Goal: Task Accomplishment & Management: Manage account settings

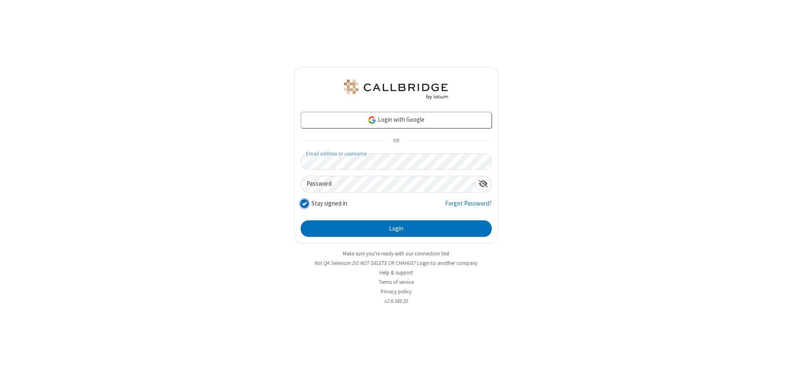
click at [304, 203] on input "Stay signed in" at bounding box center [305, 203] width 8 height 9
checkbox input "false"
click at [396, 229] on button "Login" at bounding box center [396, 228] width 191 height 17
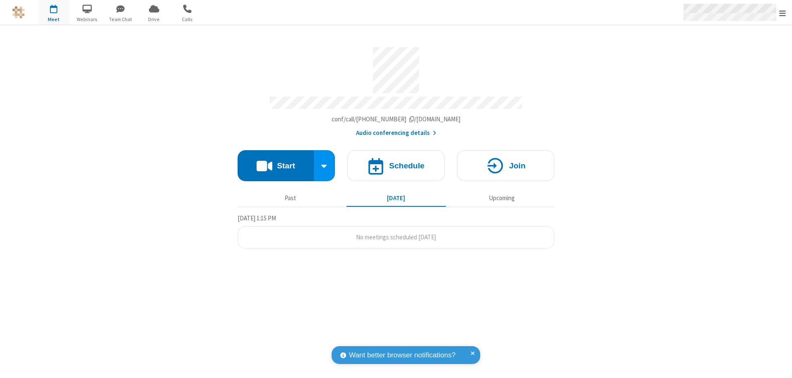
click at [783, 12] on span "Open menu" at bounding box center [783, 13] width 7 height 8
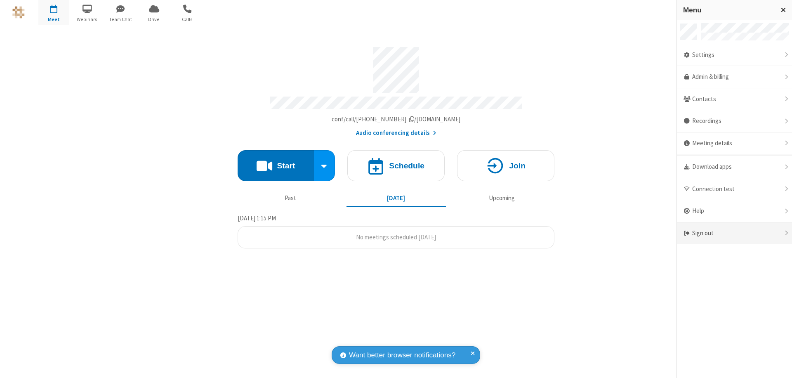
click at [738, 233] on div "Sign out" at bounding box center [734, 233] width 115 height 22
